Goal: Find specific page/section: Find specific page/section

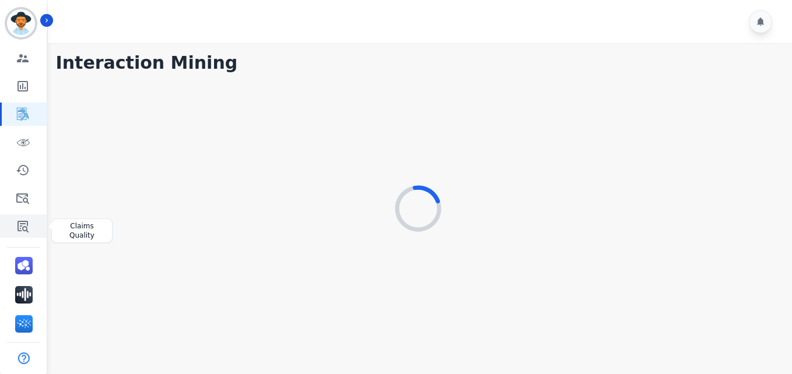
click at [24, 217] on link "Sidebar" at bounding box center [24, 226] width 45 height 23
